Goal: Complete application form

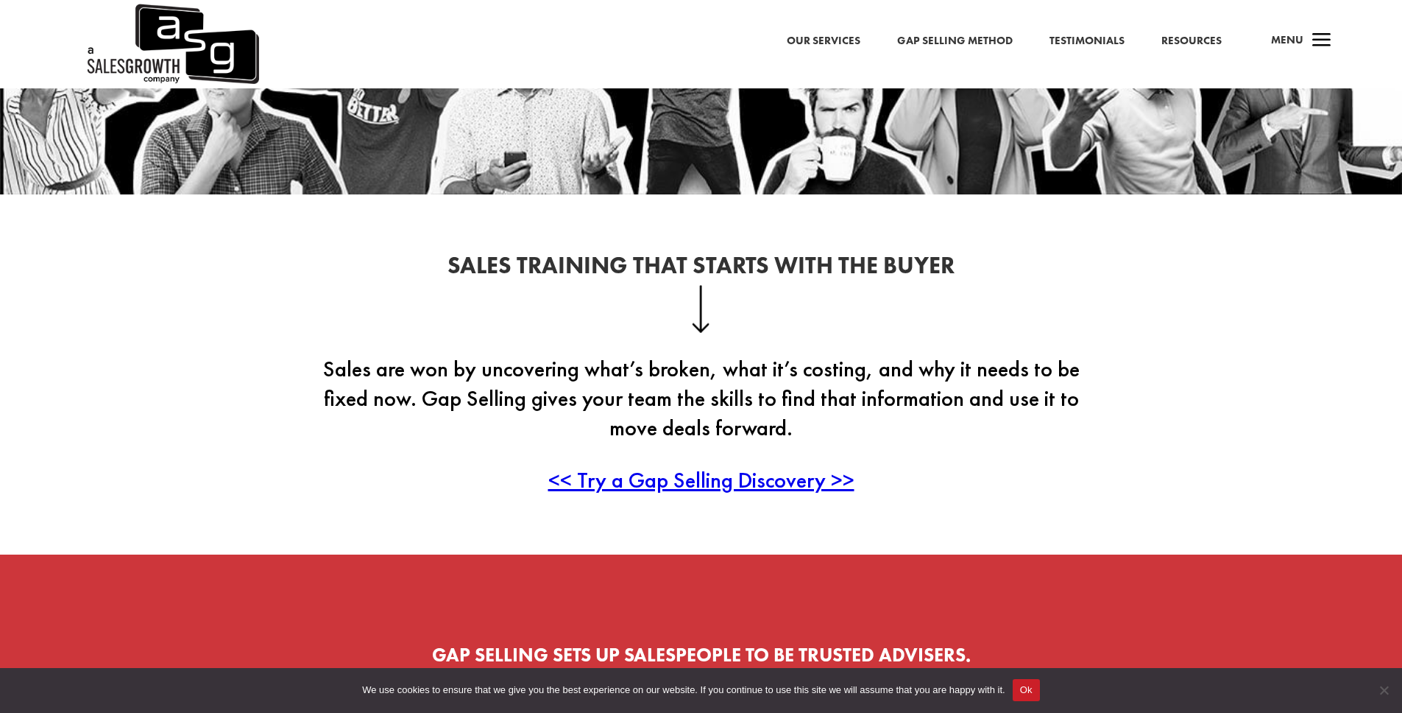
scroll to position [302, 0]
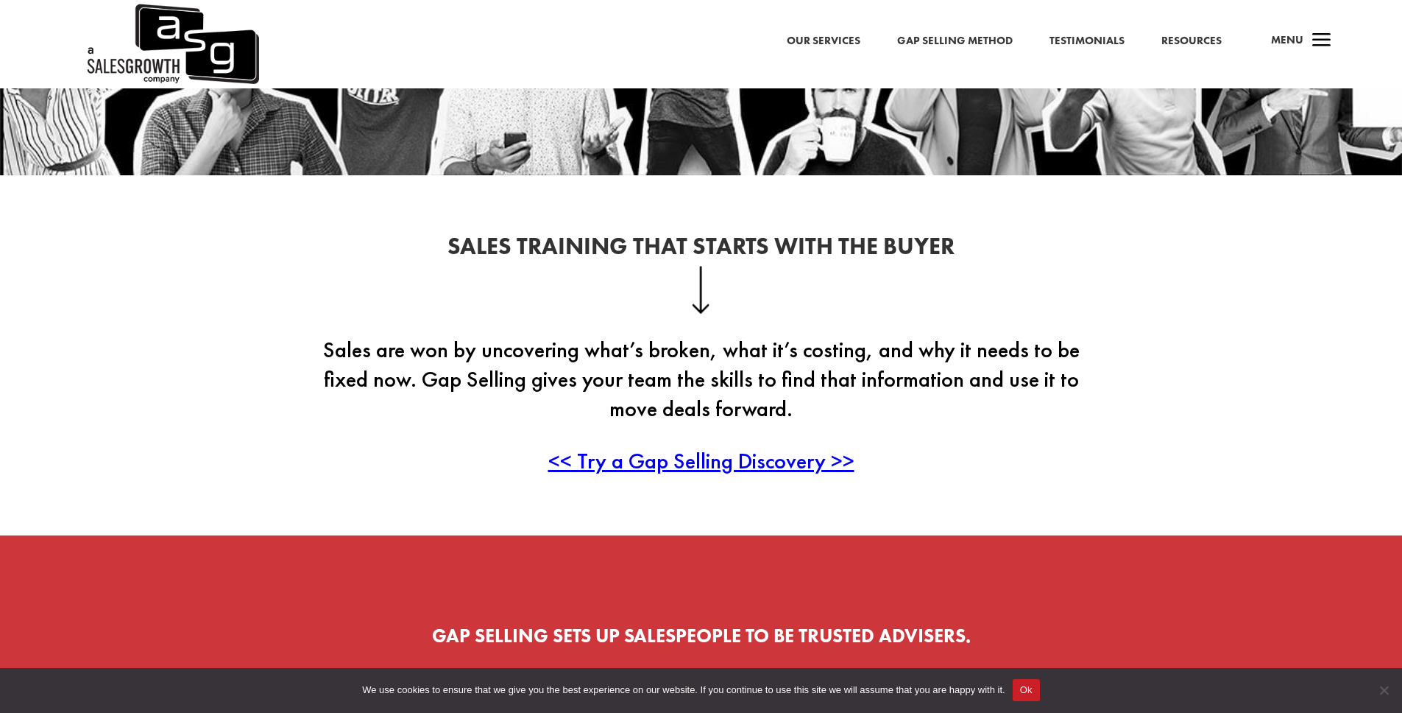
click at [777, 459] on span "<< Try a Gap Selling Discovery >>" at bounding box center [701, 460] width 306 height 29
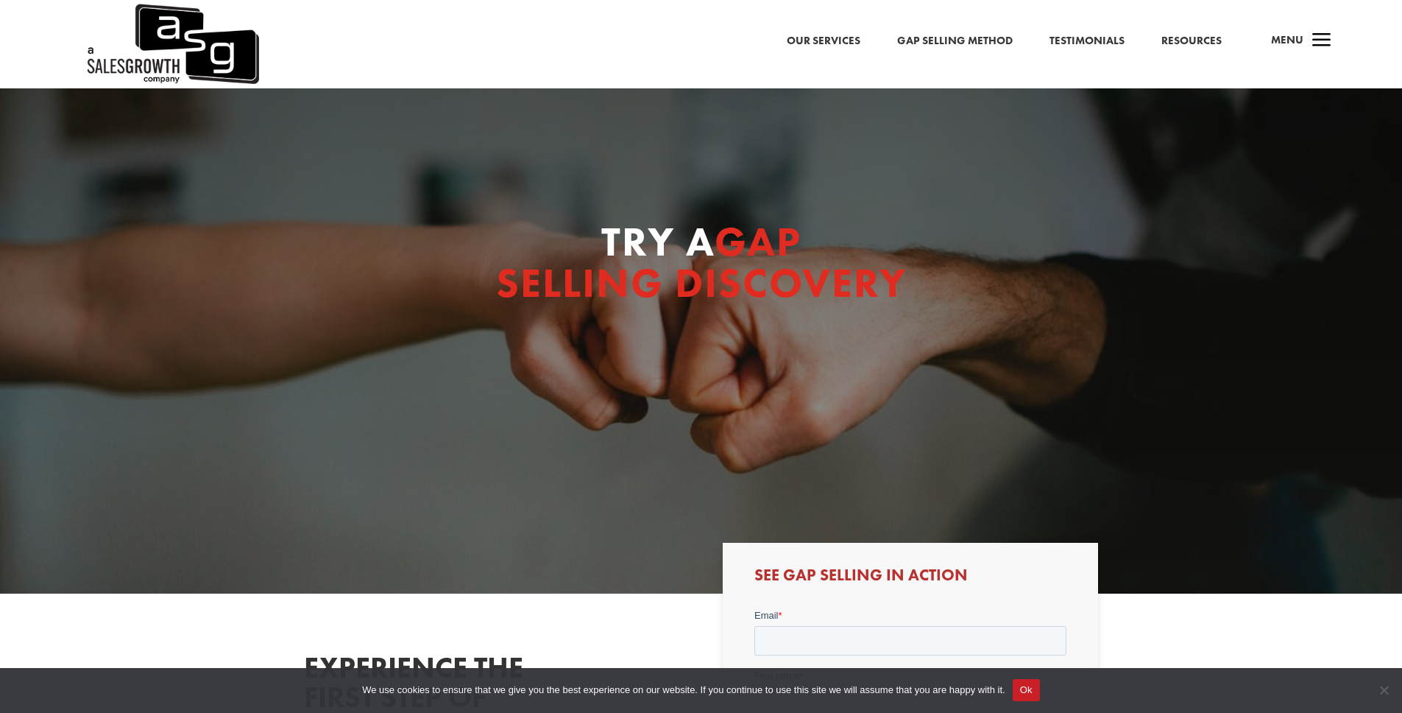
scroll to position [481, 0]
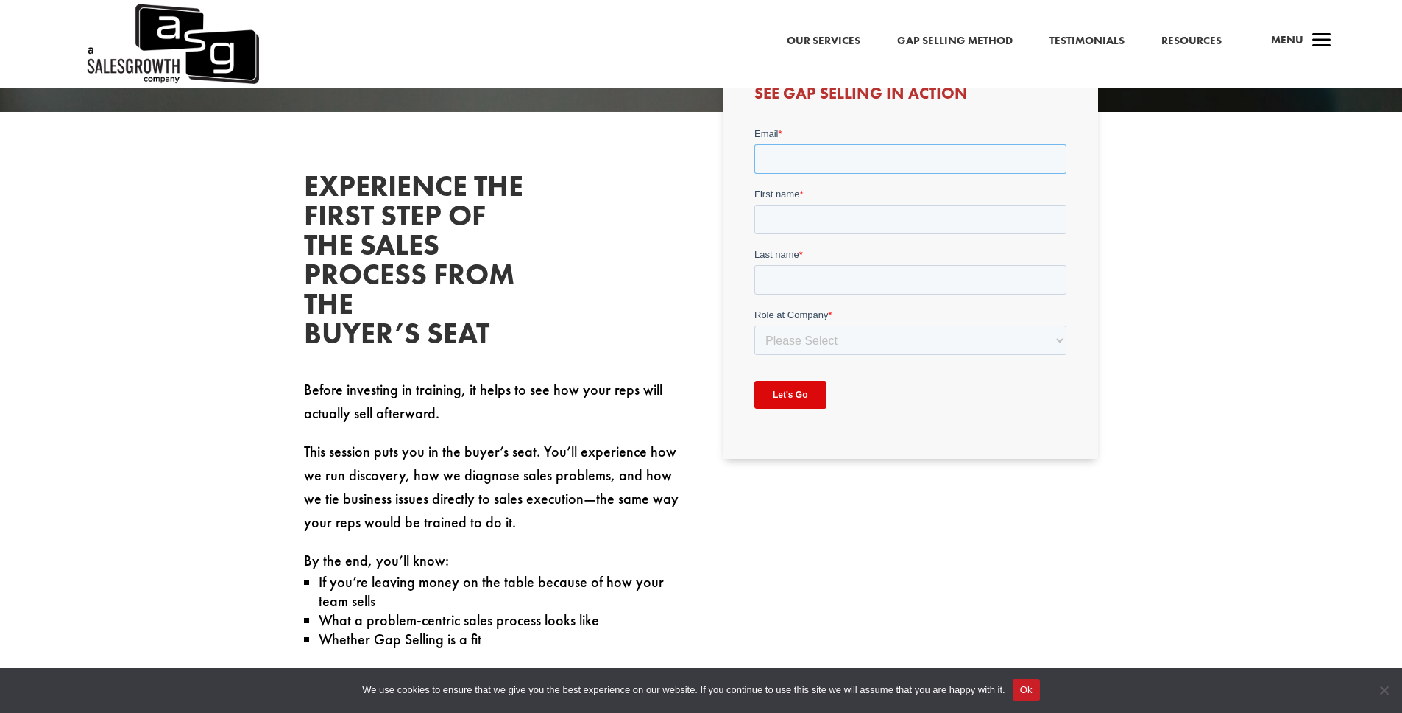
click at [796, 161] on input "Email *" at bounding box center [910, 158] width 312 height 29
type input "facundobarboza@gmail.com"
click at [819, 227] on input "First name *" at bounding box center [910, 219] width 312 height 29
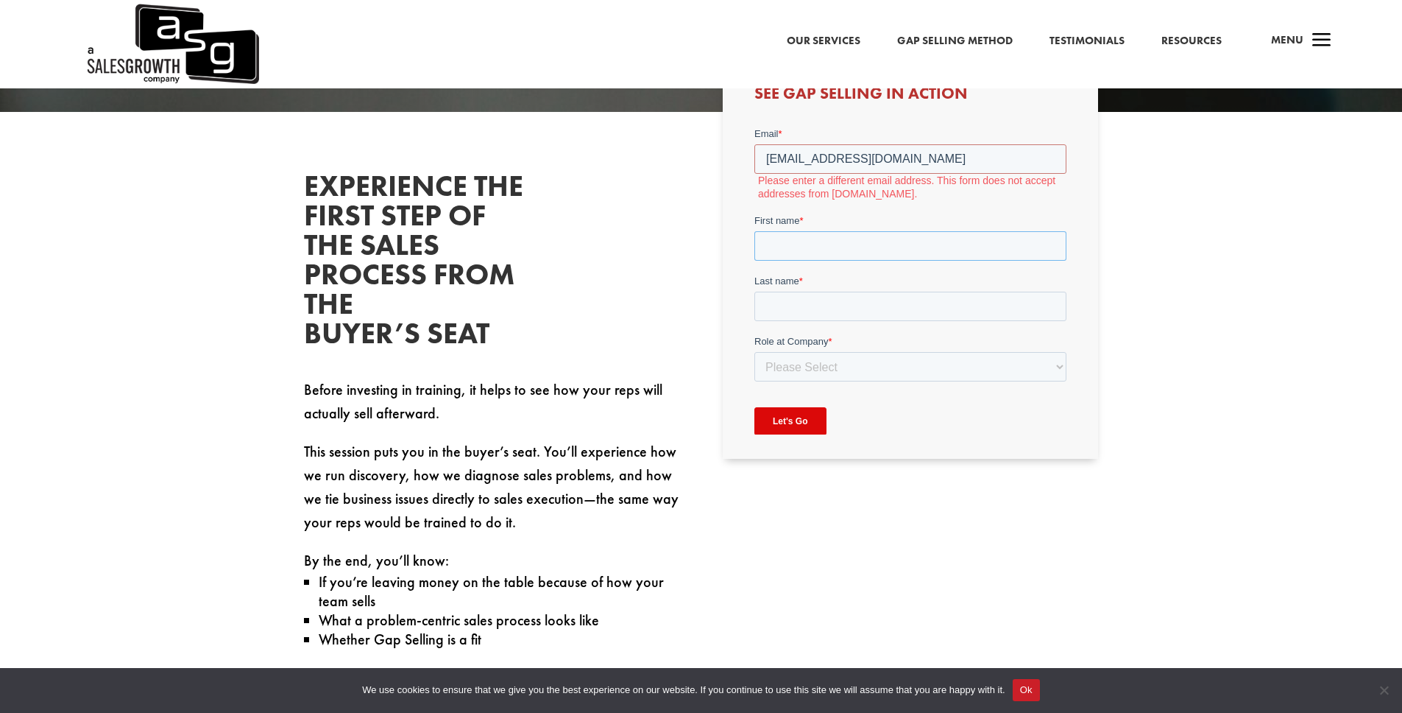
type input "Facundo"
click at [791, 302] on input "Last name *" at bounding box center [910, 305] width 312 height 29
type input "Barboza"
drag, startPoint x: 864, startPoint y: 159, endPoint x: 890, endPoint y: 162, distance: 25.9
click at [890, 162] on input "facundobarboza@gmail.com" at bounding box center [910, 158] width 312 height 29
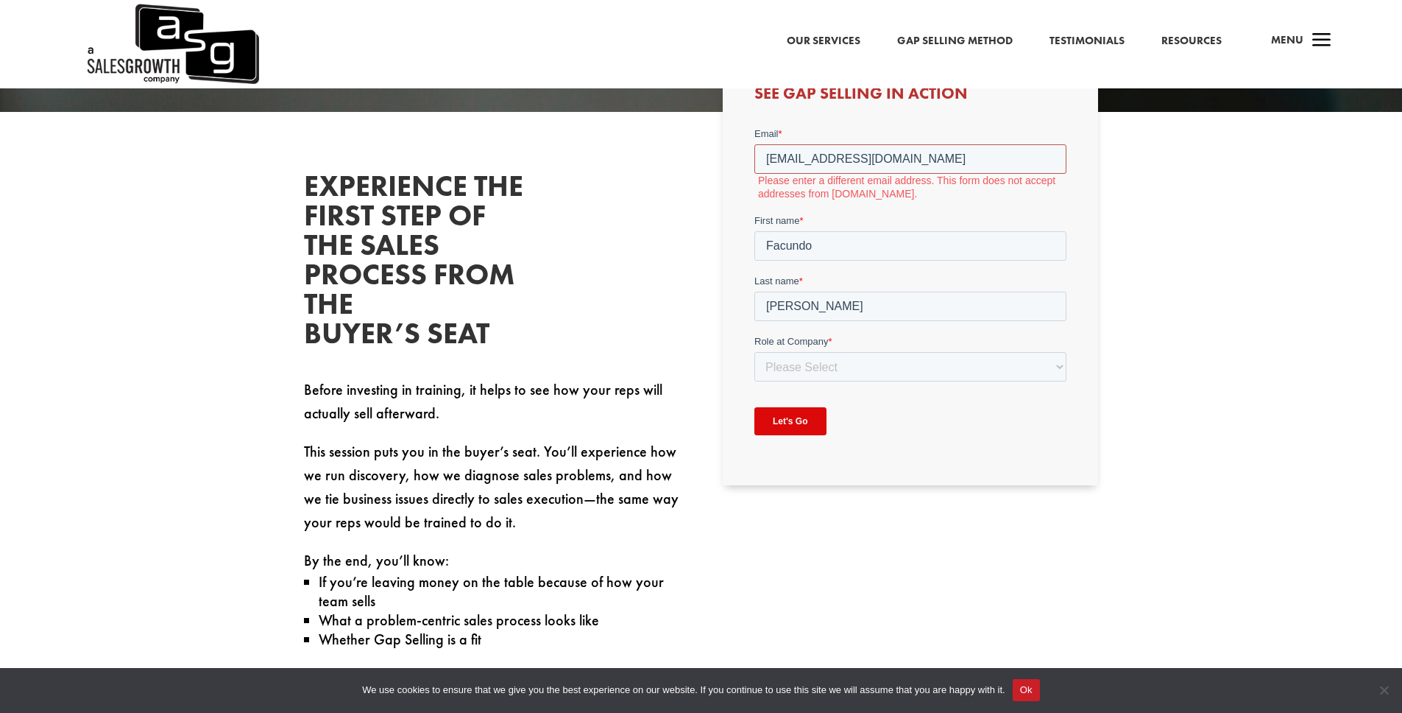
click at [856, 160] on input "facundobarboza@gmail.com" at bounding box center [910, 158] width 312 height 29
drag, startPoint x: 884, startPoint y: 158, endPoint x: 821, endPoint y: 161, distance: 62.6
click at [821, 161] on input "facundo@gmail.com" at bounding box center [910, 158] width 312 height 29
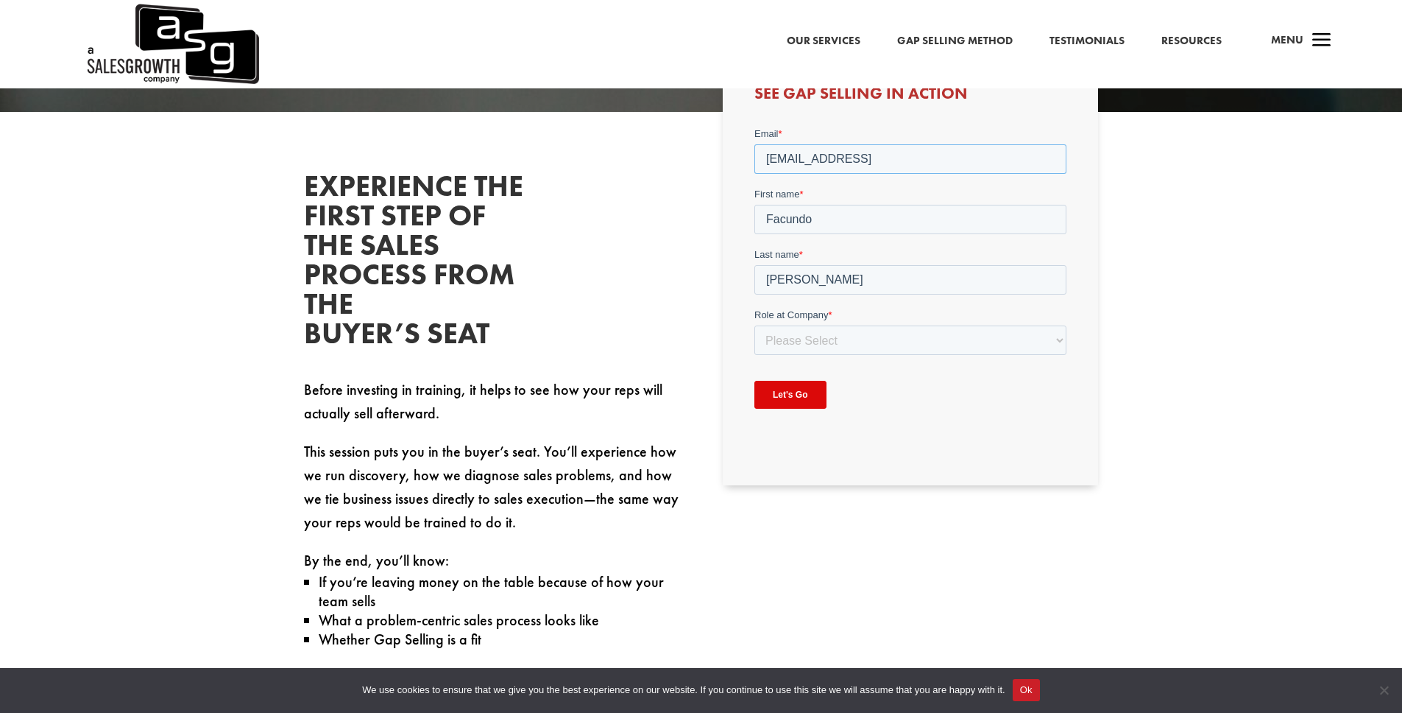
type input "facundo@jaxx.ai"
click at [787, 345] on select "Please Select C-Level (CRO, CSO, etc) Senior Leadership (VP of Sales, VP of Ena…" at bounding box center [910, 339] width 312 height 29
select select "C-Level (CRO, CSO, etc)"
click at [754, 325] on select "Please Select C-Level (CRO, CSO, etc) Senior Leadership (VP of Sales, VP of Ena…" at bounding box center [910, 339] width 312 height 29
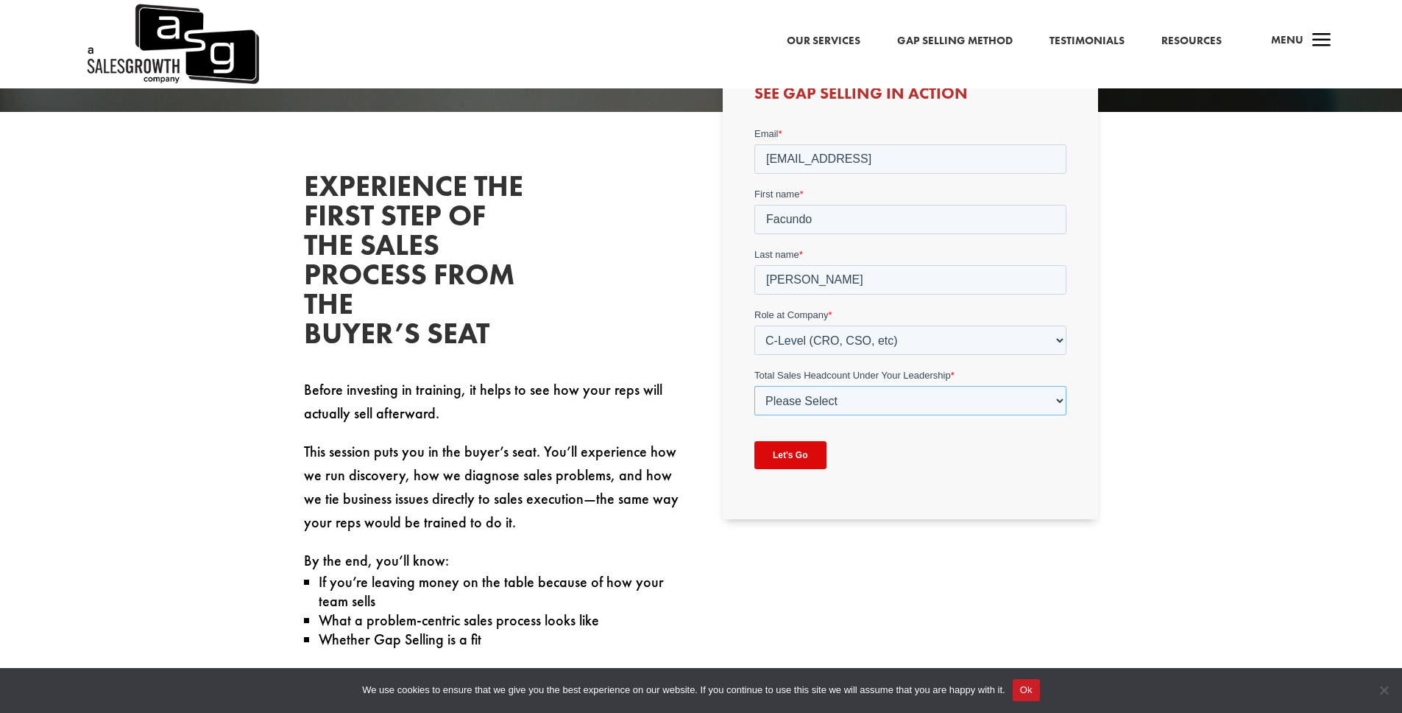
click at [894, 407] on select "Please Select Just Me 1-9 10-19 20-49 50-99 100+" at bounding box center [910, 400] width 312 height 29
select select "1-9"
click at [754, 386] on select "Please Select Just Me 1-9 10-19 20-49 50-99 100+" at bounding box center [910, 400] width 312 height 29
click at [802, 459] on input "Let's Go" at bounding box center [790, 455] width 72 height 28
